Goal: Find specific page/section: Find specific page/section

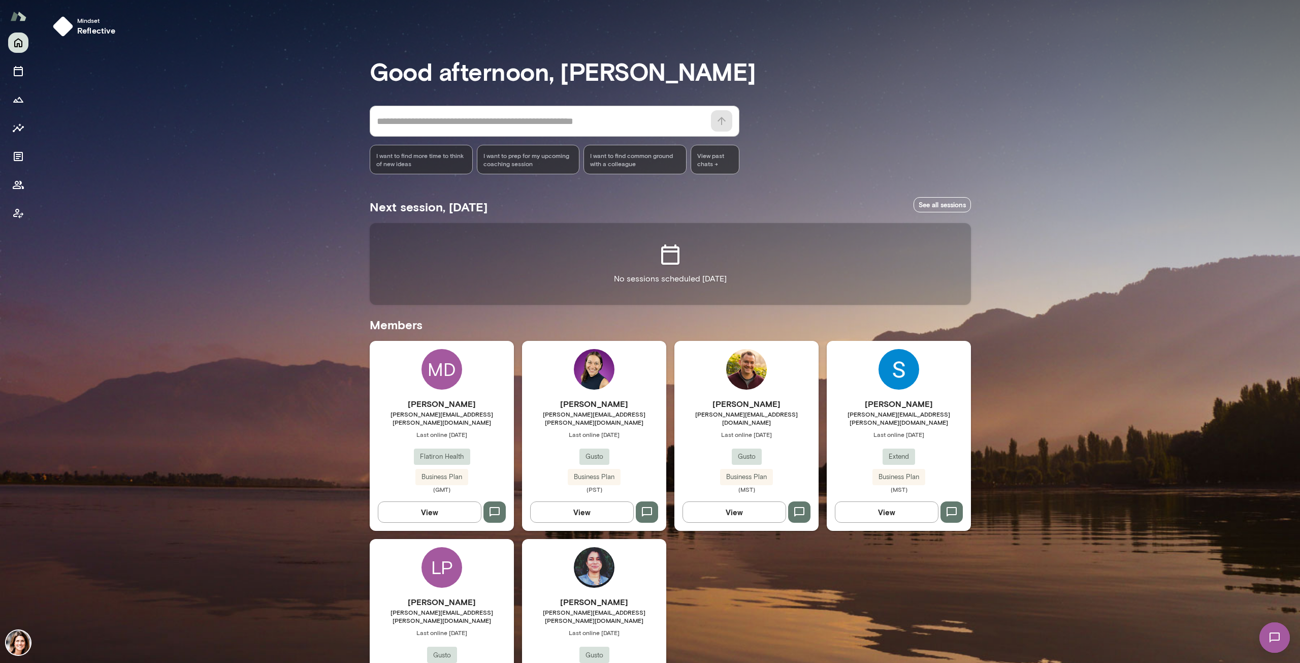
click at [601, 436] on div "[PERSON_NAME] [PERSON_NAME][EMAIL_ADDRESS][PERSON_NAME][DOMAIN_NAME] Last onlin…" at bounding box center [594, 446] width 144 height 96
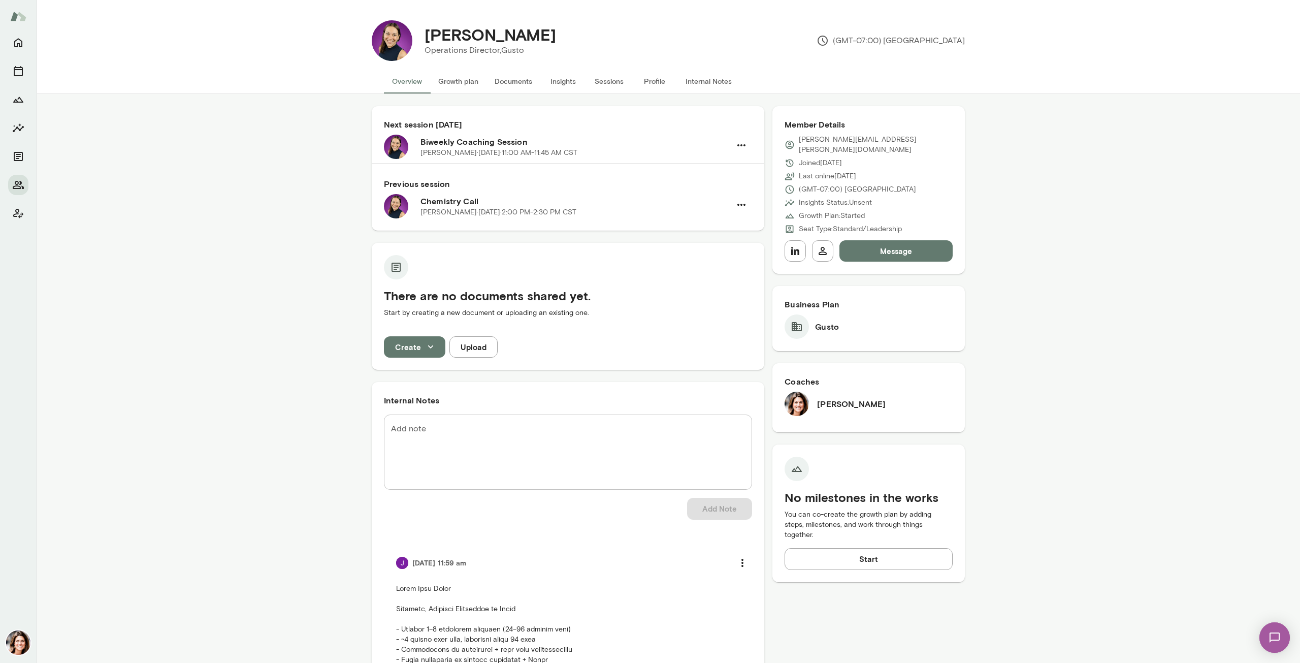
click at [615, 85] on button "Sessions" at bounding box center [609, 81] width 46 height 24
